Goal: Communication & Community: Participate in discussion

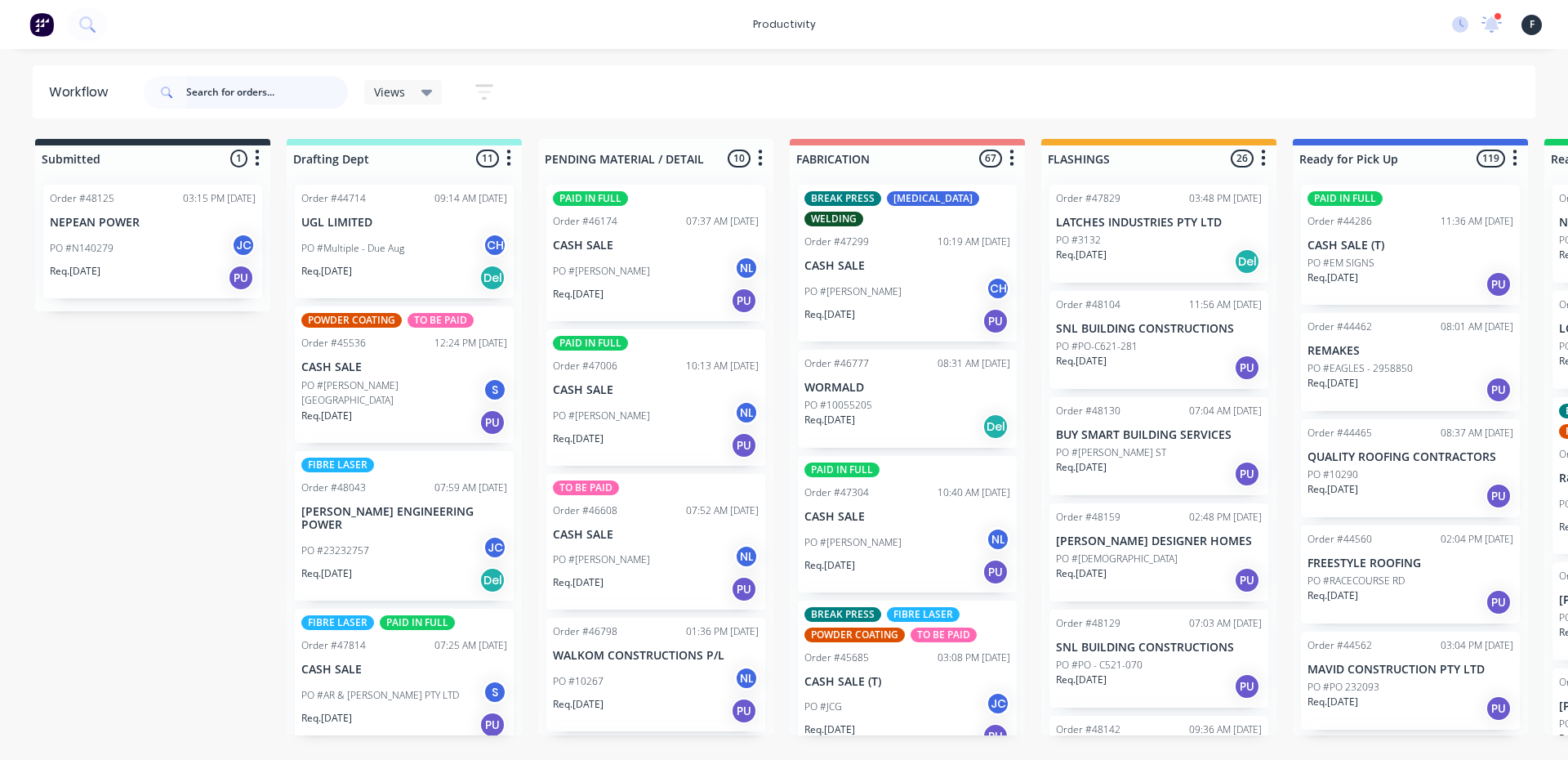
click at [303, 95] on input "text" at bounding box center [267, 92] width 162 height 33
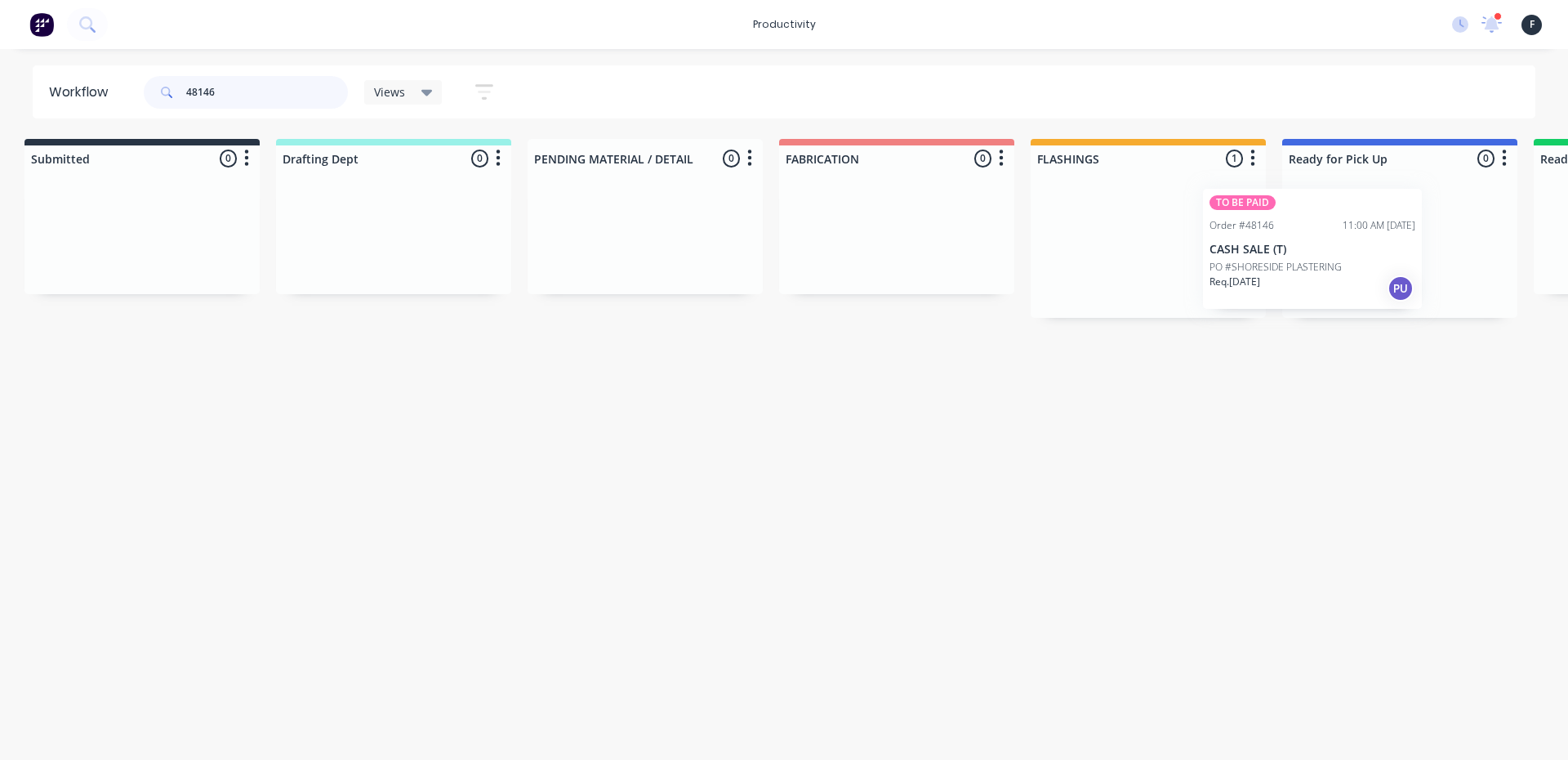
drag, startPoint x: 1189, startPoint y: 242, endPoint x: 1358, endPoint y: 241, distance: 169.0
click at [1350, 245] on div "Submitted 0 Sort By Created date Required date Order number Customer name Most …" at bounding box center [1339, 228] width 2724 height 179
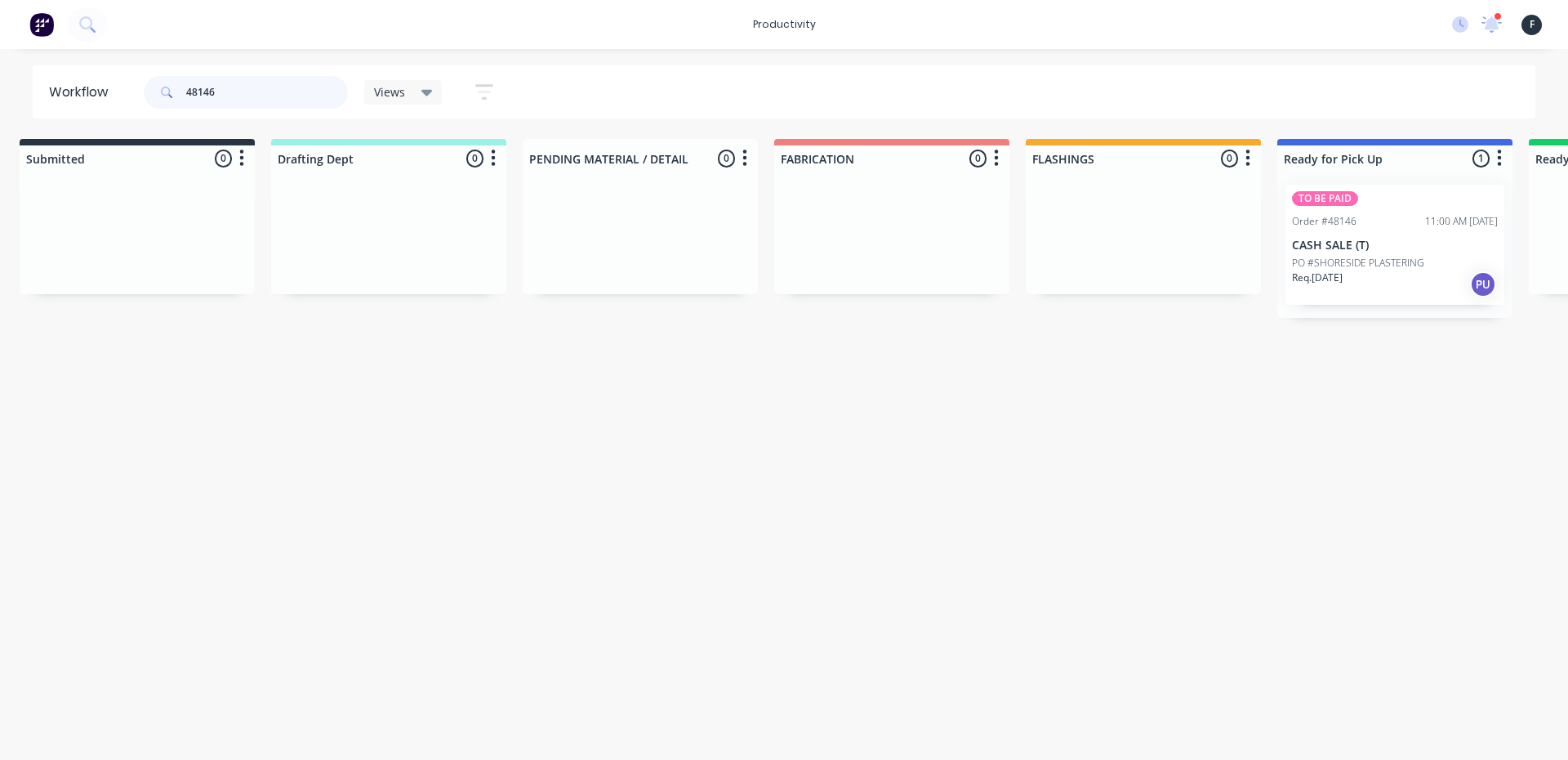
type input "48146"
click at [1365, 239] on p "CASH SALE (T)" at bounding box center [1394, 245] width 206 height 14
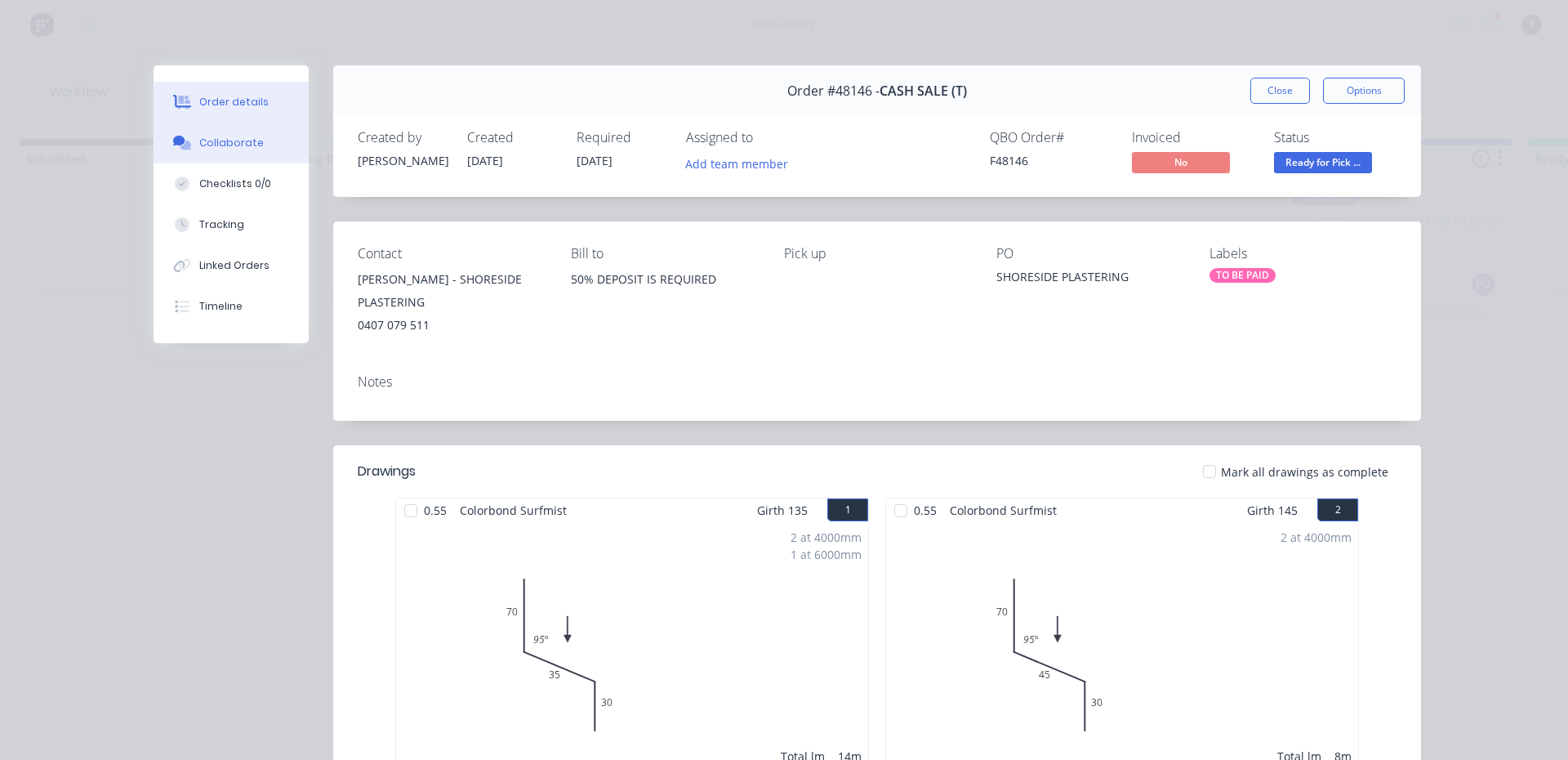
click at [246, 148] on div "Collaborate" at bounding box center [231, 144] width 65 height 15
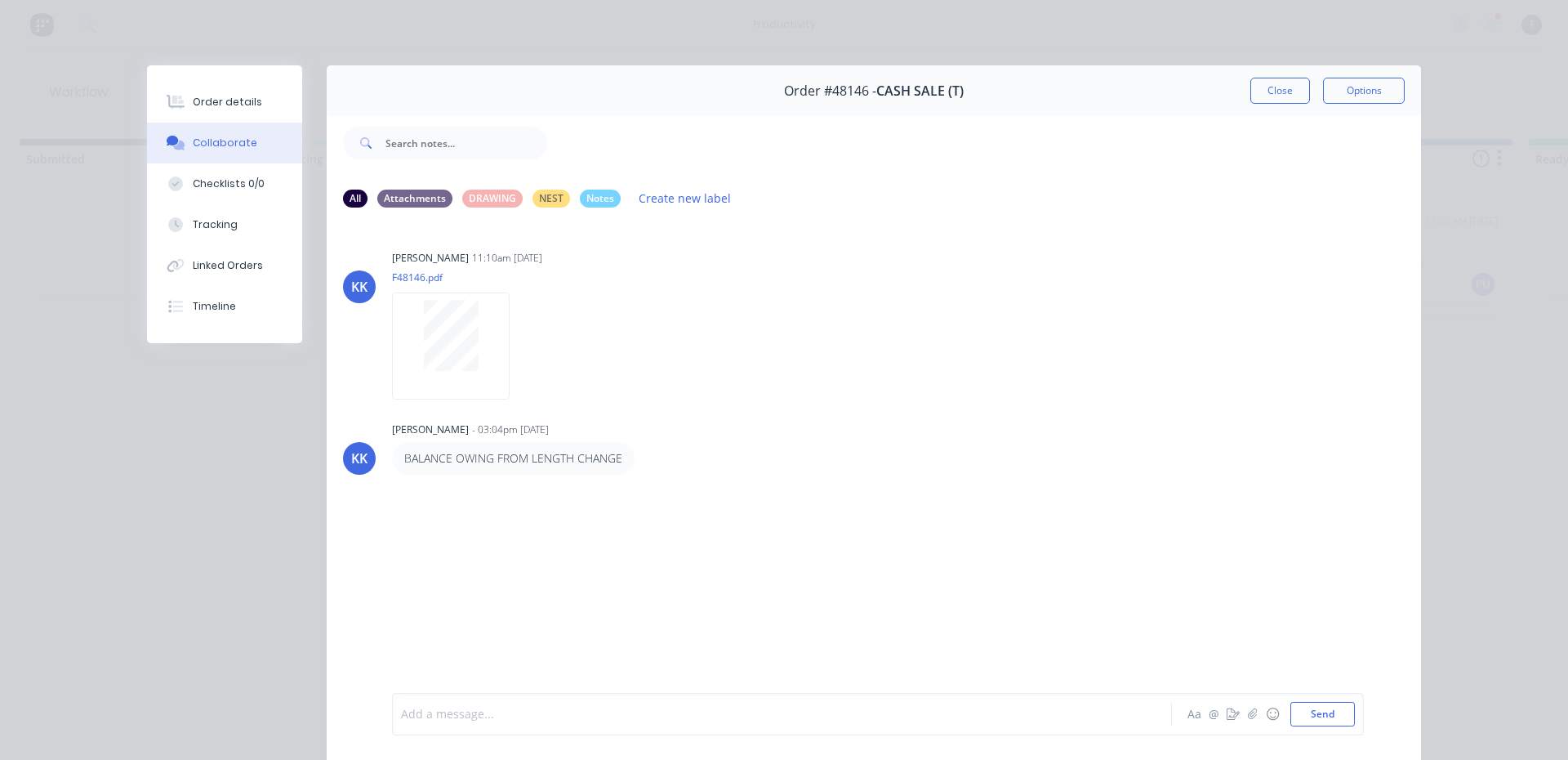
click at [614, 721] on div at bounding box center [759, 715] width 714 height 17
click at [499, 713] on div at bounding box center [759, 715] width 714 height 17
click at [1271, 92] on button "Close" at bounding box center [1280, 90] width 60 height 26
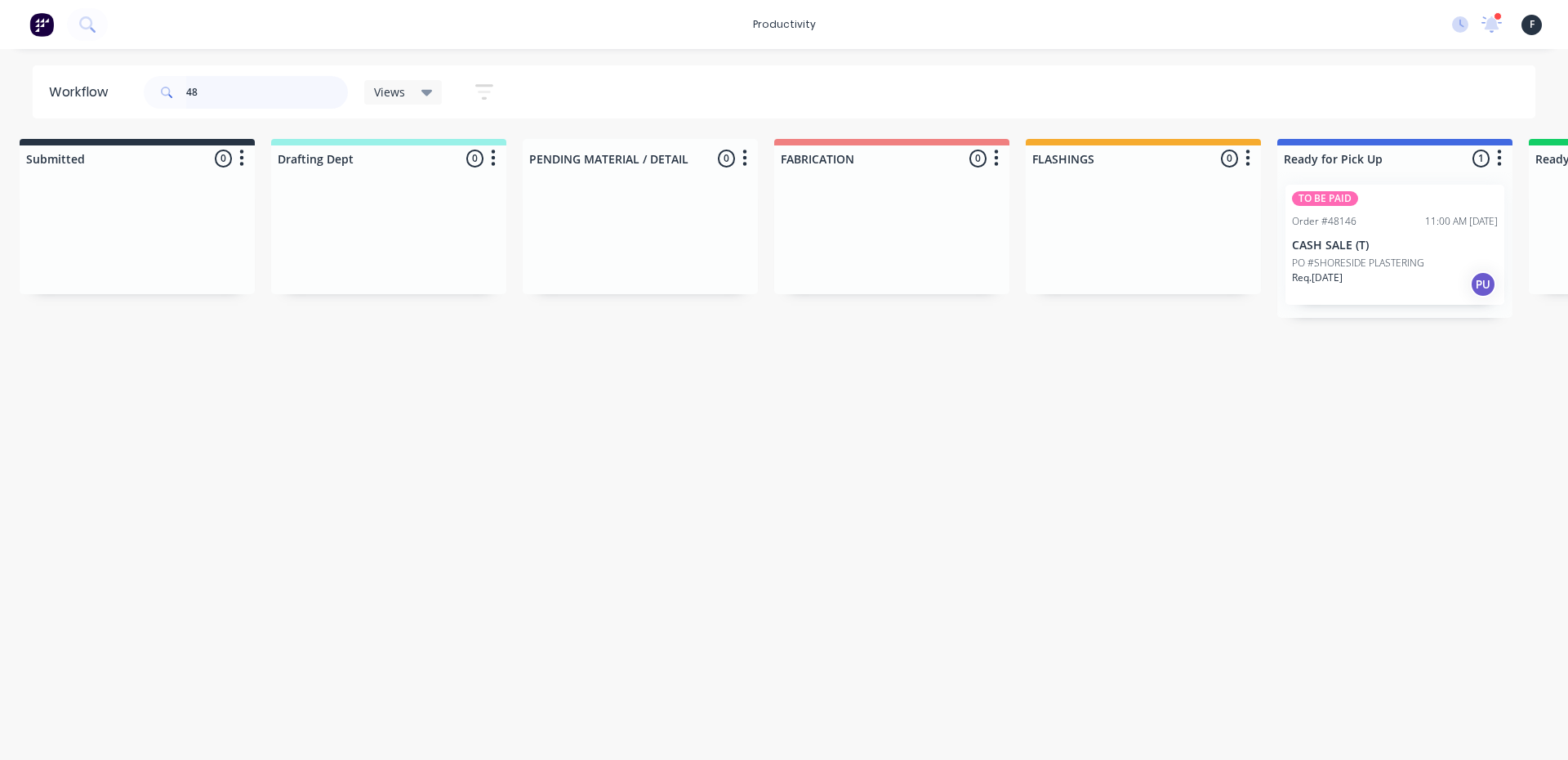
type input "4"
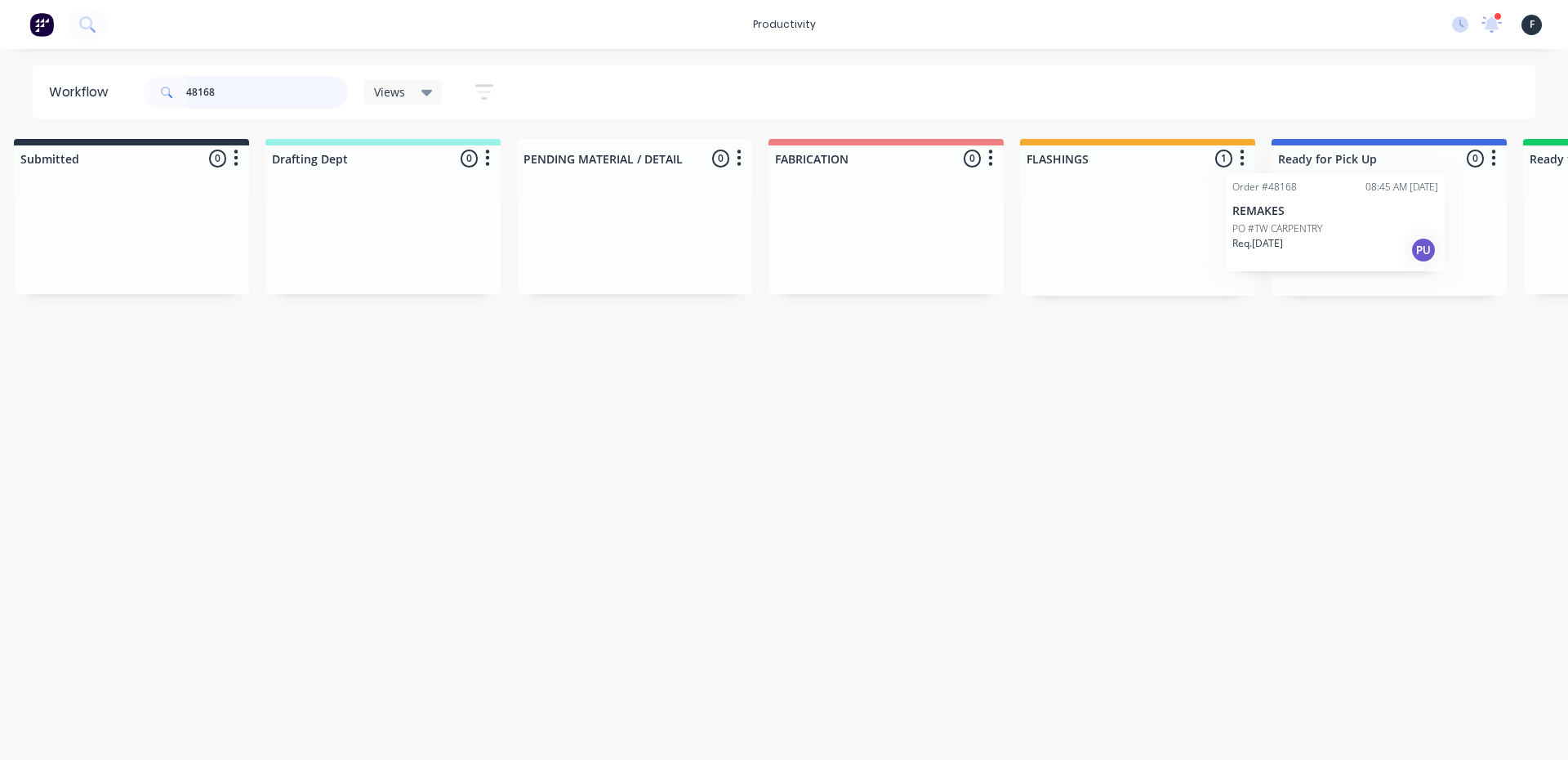
scroll to position [0, 32]
drag, startPoint x: 1180, startPoint y: 254, endPoint x: 1351, endPoint y: 249, distance: 171.1
click at [1351, 249] on div "Submitted 0 Sort By Created date Required date Order number Customer name Most …" at bounding box center [1318, 217] width 2724 height 157
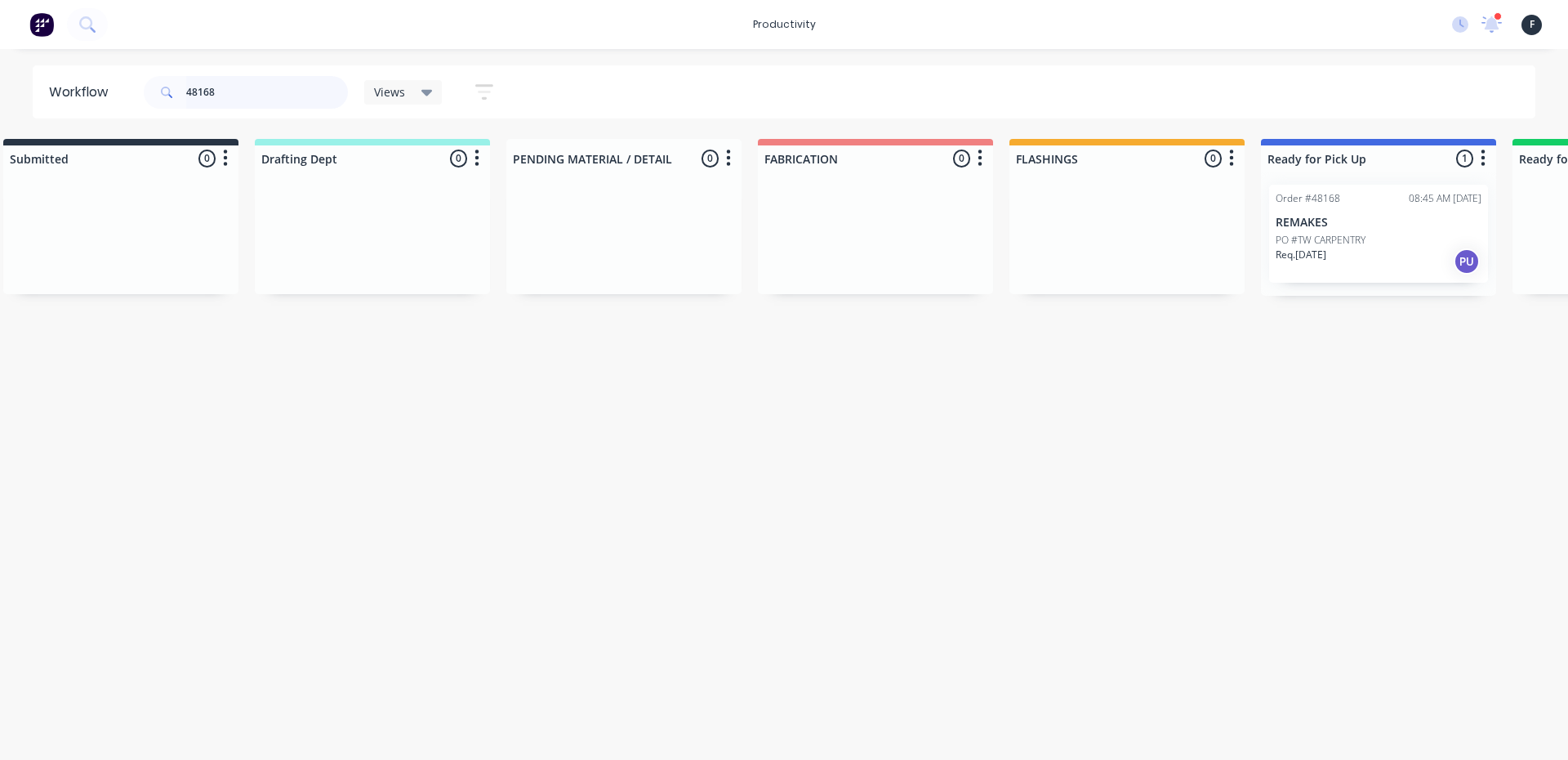
type input "48168"
click at [1351, 249] on div "Req. 29/09/25 PU" at bounding box center [1378, 261] width 206 height 28
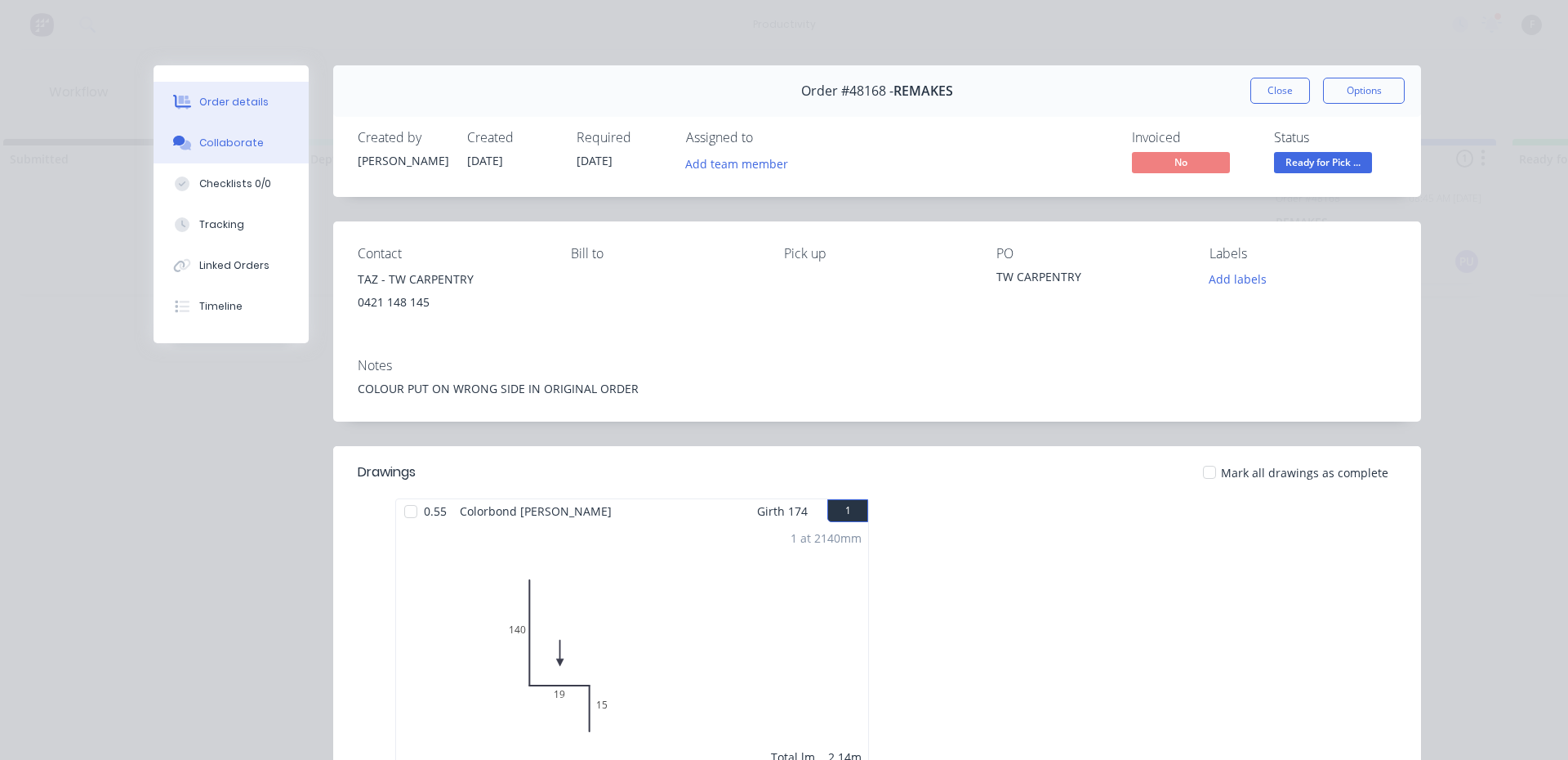
click at [227, 127] on button "Collaborate" at bounding box center [231, 143] width 155 height 41
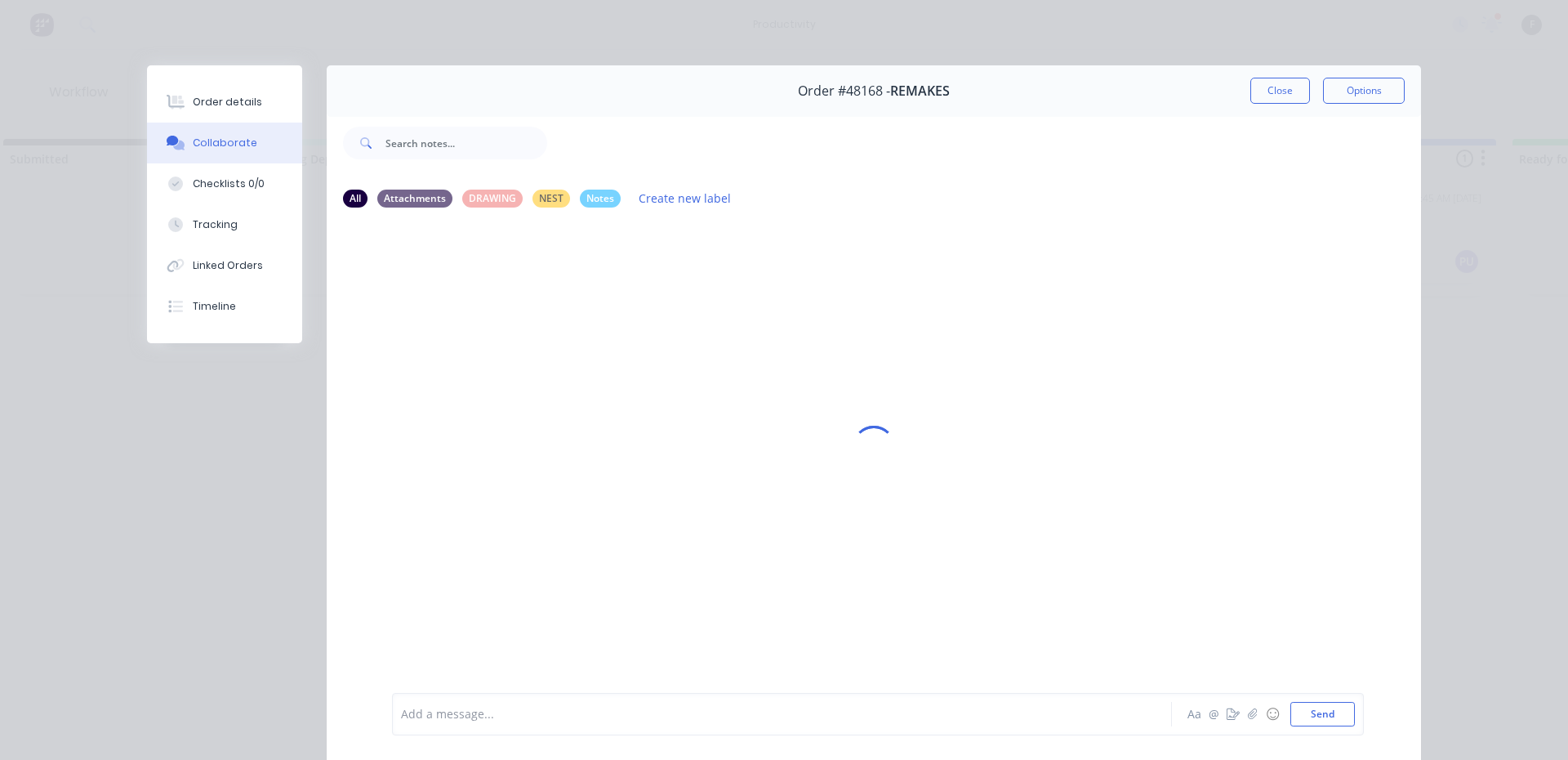
drag, startPoint x: 648, startPoint y: 704, endPoint x: 652, endPoint y: 713, distance: 9.8
click at [652, 713] on div "Add a message..." at bounding box center [759, 714] width 715 height 24
